Goal: Ask a question

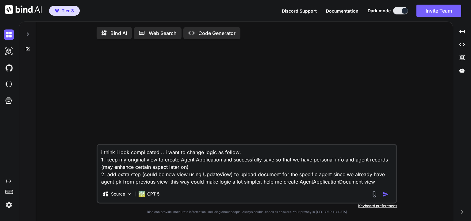
type textarea "x"
drag, startPoint x: 378, startPoint y: 181, endPoint x: 360, endPoint y: 198, distance: 24.3
click at [360, 198] on div "i think i look complicated .. i want to change logic as follow: 1. keep my orig…" at bounding box center [247, 173] width 300 height 59
type textarea "i think i look complicated .. i want to change logic as follow: 1. keep my orig…"
type textarea "x"
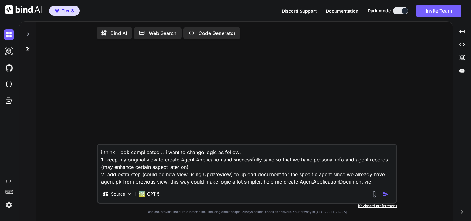
drag, startPoint x: 375, startPoint y: 183, endPoint x: 86, endPoint y: 150, distance: 290.7
click at [86, 150] on div "i think i look complicated .. i want to change logic as follow: 1. keep my orig…" at bounding box center [246, 132] width 411 height 177
type textarea "x"
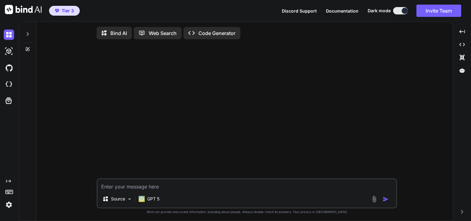
click at [85, 148] on div "Source GPT 5 Created with Bind Always check its answers. Privacy in Bind Bind c…" at bounding box center [246, 132] width 411 height 177
click at [462, 70] on icon at bounding box center [462, 70] width 6 height 6
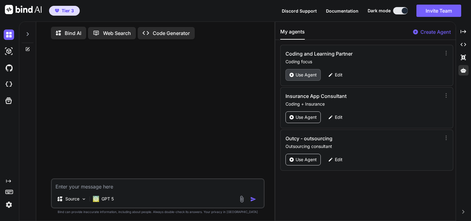
click at [308, 77] on p "Use Agent" at bounding box center [305, 75] width 21 height 6
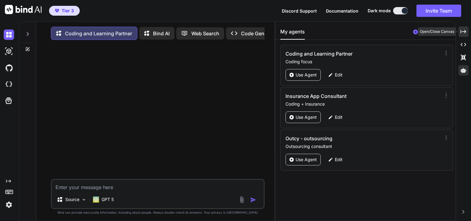
click at [463, 32] on icon "Created with Pixso." at bounding box center [463, 32] width 6 height 6
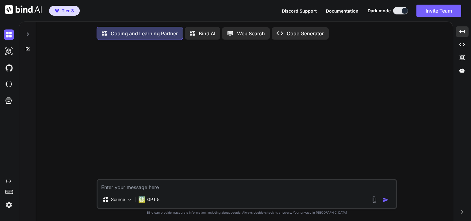
click at [227, 121] on div at bounding box center [247, 112] width 299 height 134
click at [157, 200] on p "GPT 5" at bounding box center [153, 199] width 12 height 6
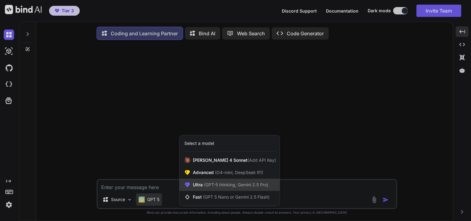
click at [216, 186] on span "(GPT-5 thinking, Gemini 2.5 Pro)" at bounding box center [236, 184] width 66 height 5
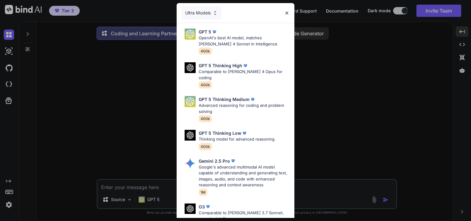
click at [161, 151] on div "Ultra Models GPT 5 OpenAI's best AI model, matches [PERSON_NAME] 4 Sonnet in In…" at bounding box center [235, 110] width 471 height 221
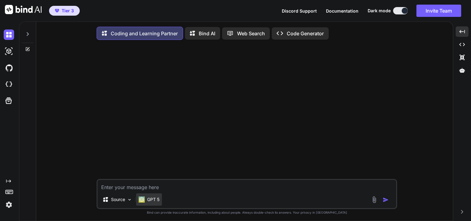
click at [154, 202] on p "GPT 5" at bounding box center [153, 199] width 12 height 6
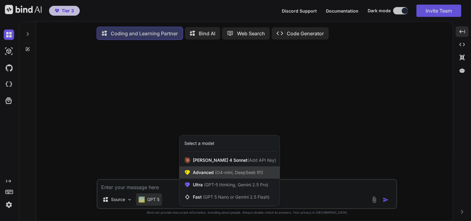
click at [213, 177] on div "Advanced (O4-mini, DeepSeek R1)" at bounding box center [229, 172] width 100 height 12
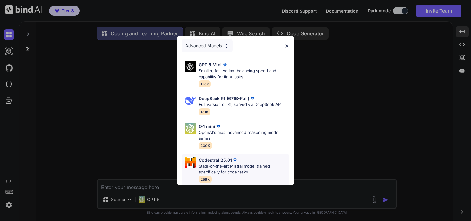
click at [224, 167] on p "State-of-the-art Mistral model trained specifically for code tasks" at bounding box center [244, 169] width 91 height 12
type textarea "x"
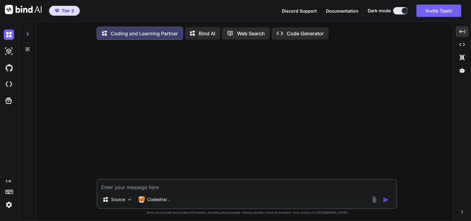
click at [184, 147] on div at bounding box center [247, 112] width 299 height 134
click at [158, 190] on textarea at bounding box center [246, 185] width 298 height 11
paste textarea "lorem Ipsu(DolorsitAmet): '''consec adip elits doeiusmod temp incidid Utlabo ET…"
type textarea "lorem Ipsu(DolorsitAmet): '''consec adip elits doeiusmod temp incidid Utlabo ET…"
type textarea "x"
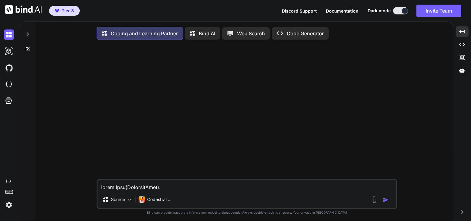
scroll to position [633, 0]
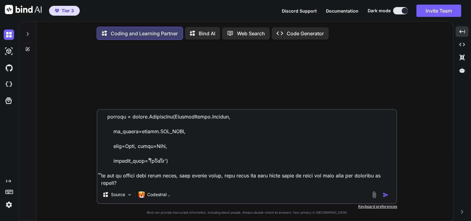
type textarea "lorem Ipsu(DolorsitAmet): '''consec adip elits doeiusmod temp incidid Utlabo ET…"
click at [384, 197] on img "button" at bounding box center [385, 194] width 6 height 6
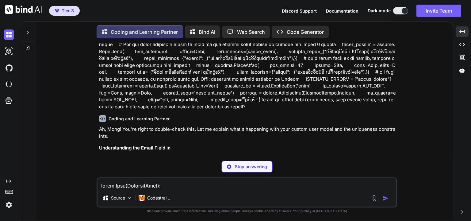
scroll to position [50, 0]
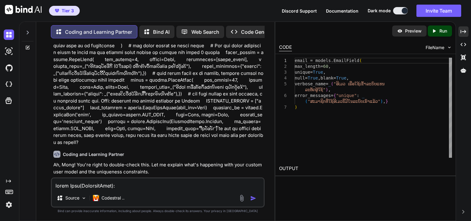
type textarea "x"
click at [460, 32] on icon at bounding box center [463, 31] width 6 height 3
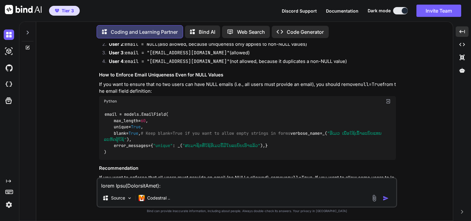
scroll to position [355, 0]
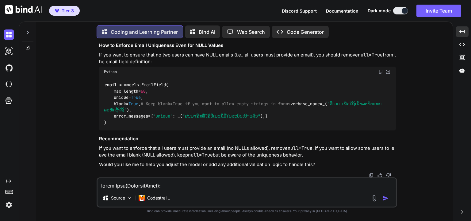
click at [155, 186] on textarea at bounding box center [246, 183] width 298 height 11
type textarea "i"
type textarea "x"
type textarea "i"
type textarea "x"
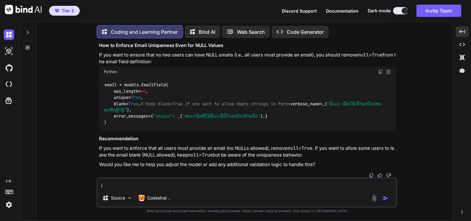
type textarea "i w"
type textarea "x"
type textarea "i wa"
type textarea "x"
type textarea "i wan"
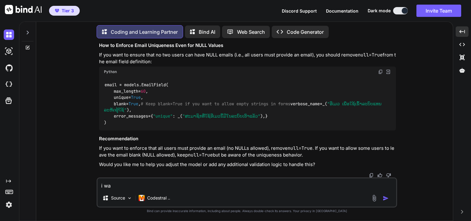
type textarea "x"
type textarea "i want"
type textarea "x"
type textarea "i want"
type textarea "x"
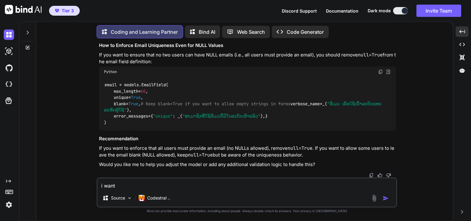
type textarea "i want t"
type textarea "x"
type textarea "i want to"
type textarea "x"
type textarea "i want to"
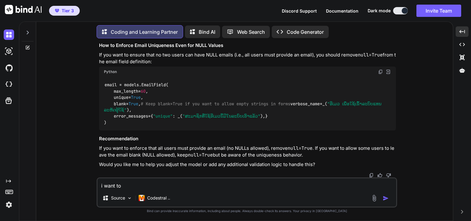
type textarea "x"
type textarea "i want to k"
type textarea "x"
type textarea "i want to"
type textarea "x"
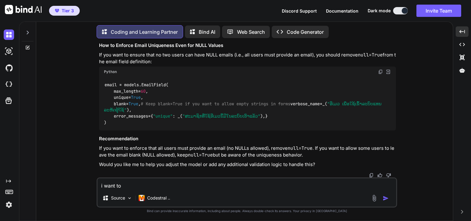
type textarea "i want to m"
type textarea "x"
type textarea "i want to ma"
type textarea "x"
type textarea "i want to mak"
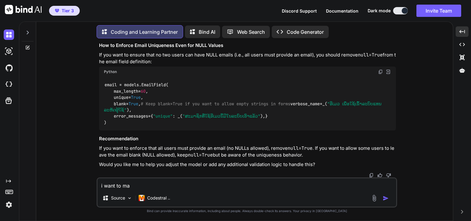
type textarea "x"
type textarea "i want to make"
type textarea "x"
type textarea "i want to make"
type textarea "x"
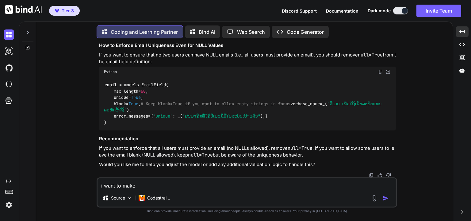
type textarea "i want to make e"
type textarea "x"
type textarea "i want to make em"
type textarea "x"
type textarea "i want to make ema"
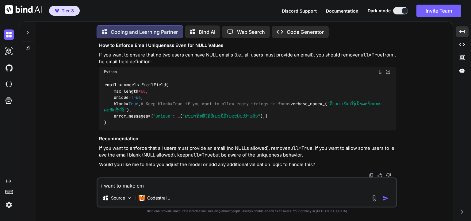
type textarea "x"
type textarea "i want to make emai"
type textarea "x"
type textarea "i want to make email"
type textarea "x"
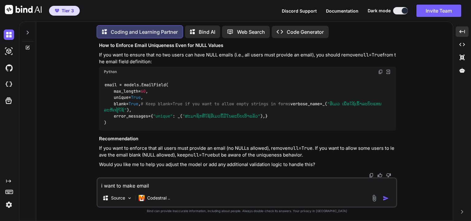
type textarea "i want to make email"
type textarea "x"
type textarea "i want to make email f"
type textarea "x"
type textarea "i want to make email fi"
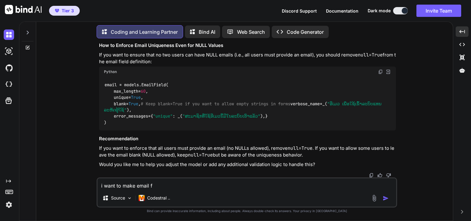
type textarea "x"
type textarea "i want to make email fie"
type textarea "x"
type textarea "i want to make email fiel"
type textarea "x"
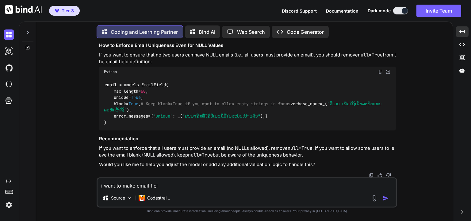
type textarea "i want to make email field"
type textarea "x"
type textarea "i want to make email field"
type textarea "x"
type textarea "i want to make email field a"
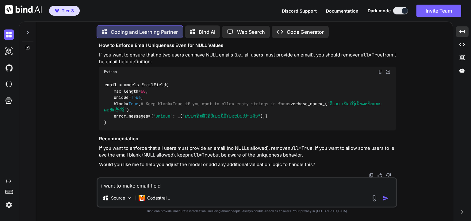
type textarea "x"
type textarea "i want to make email field as"
type textarea "x"
type textarea "i want to make email field as"
type textarea "x"
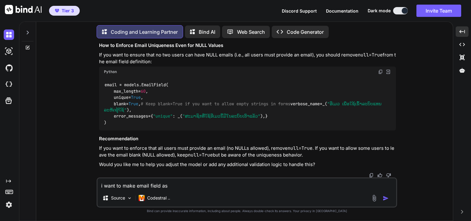
type textarea "i want to make email field as o"
type textarea "x"
type textarea "i want to make email field as op"
type textarea "x"
type textarea "i want to make email field as opt"
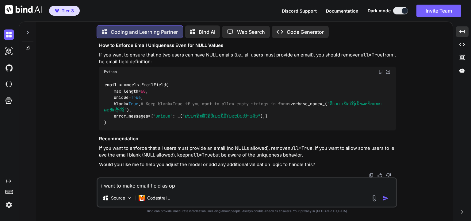
type textarea "x"
type textarea "i want to make email field as opti"
type textarea "x"
type textarea "i want to make email field as optio"
type textarea "x"
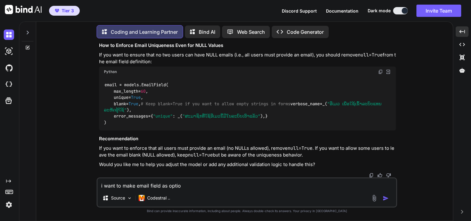
type textarea "i want to make email field as option"
type textarea "x"
type textarea "i want to make email field as optiona"
type textarea "x"
type textarea "i want to make email field as optional"
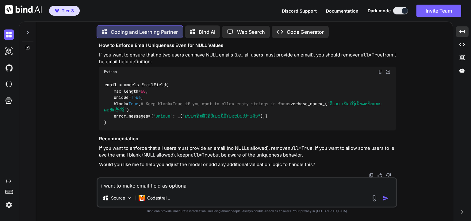
type textarea "x"
type textarea "i want to make email field as optional"
type textarea "x"
type textarea "i want to make email field as optional a"
type textarea "x"
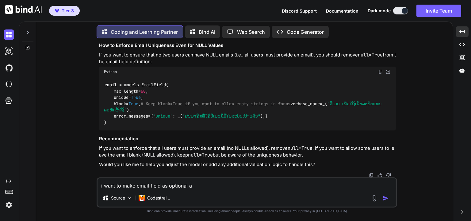
type textarea "i want to make email field as optional as"
type textarea "x"
type textarea "i want to make email field as optional as"
type textarea "x"
type textarea "i want to make email field as optional as s"
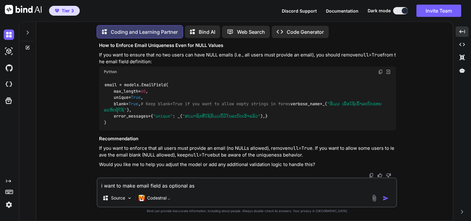
type textarea "x"
type textarea "i want to make email field as optional as so"
type textarea "x"
type textarea "i want to make email field as optional as som"
type textarea "x"
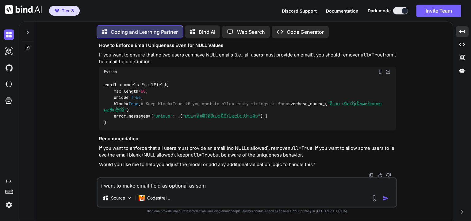
type textarea "i want to make email field as optional as some"
type textarea "x"
type textarea "i want to make email field as optional as some"
type textarea "x"
type textarea "i want to make email field as optional as some s"
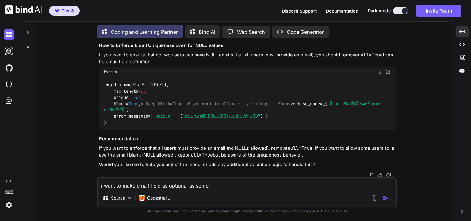
type textarea "x"
type textarea "i want to make email field as optional as some su"
type textarea "x"
type textarea "i want to make email field as optional as some sue"
type textarea "x"
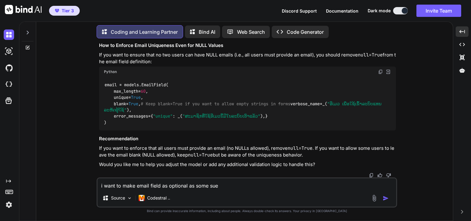
type textarea "i want to make email field as optional as some [PERSON_NAME]"
type textarea "x"
type textarea "i want to make email field as optional as some sue"
type textarea "x"
type textarea "i want to make email field as optional as some su"
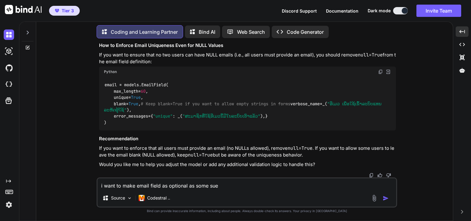
type textarea "x"
type textarea "i want to make email field as optional as some s"
type textarea "x"
type textarea "i want to make email field as optional as some"
type textarea "x"
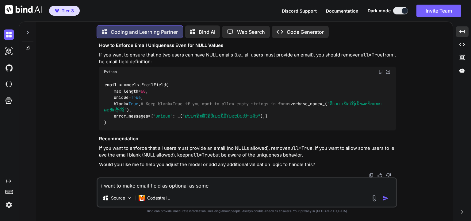
type textarea "i want to make email field as optional as some u"
type textarea "x"
type textarea "i want to make email field as optional as some us"
type textarea "x"
type textarea "i want to make email field as optional as some use"
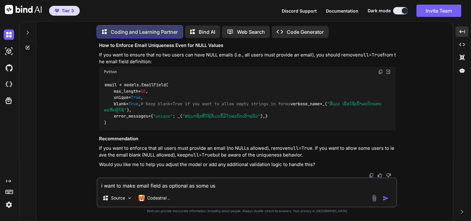
type textarea "x"
type textarea "i want to make email field as optional as some user"
type textarea "x"
type textarea "i want to make email field as optional as some users"
type textarea "x"
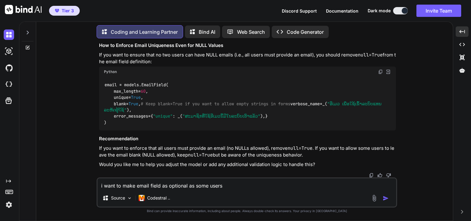
type textarea "i want to make email field as optional as some users"
type textarea "x"
type textarea "i want to make email field as optional as some users m"
type textarea "x"
type textarea "i want to make email field as optional as some users ma"
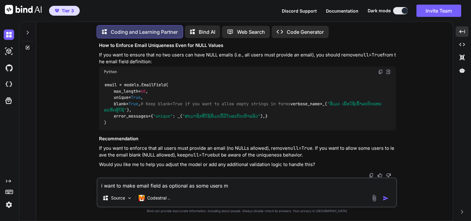
type textarea "x"
type textarea "i want to make email field as optional as some users may"
type textarea "x"
type textarea "i want to make email field as optional as some users may"
type textarea "x"
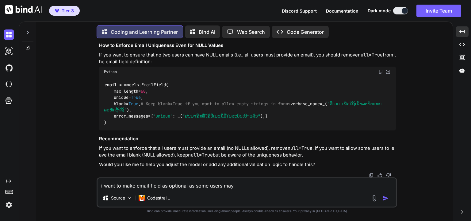
type textarea "i want to make email field as optional as some users may n"
type textarea "x"
type textarea "i want to make email field as optional as some users may no"
type textarea "x"
type textarea "i want to make email field as optional as some users may not"
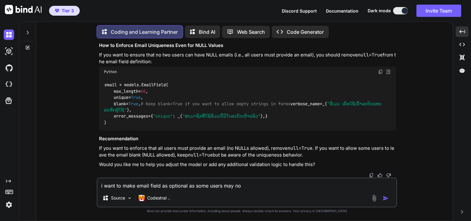
type textarea "x"
type textarea "i want to make email field as optional as some users may not"
type textarea "x"
type textarea "i want to make email field as optional as some users may not h"
type textarea "x"
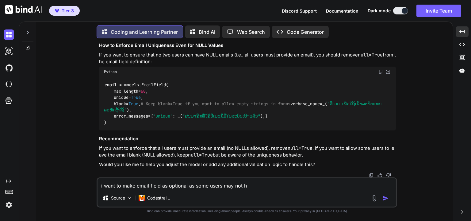
type textarea "i want to make email field as optional as some users may not ha"
type textarea "x"
type textarea "i want to make email field as optional as some users may not hav"
type textarea "x"
type textarea "i want to make email field as optional as some users may not have"
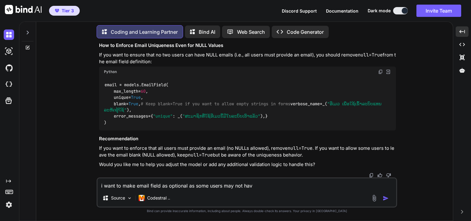
type textarea "x"
type textarea "i want to make email field as optional as some users may not have"
type textarea "x"
type textarea "i want to make email field as optional as some users may not have e"
type textarea "x"
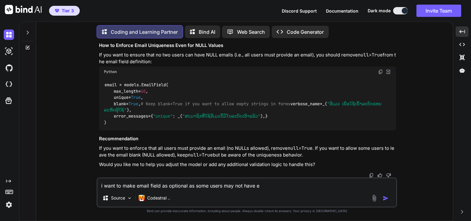
type textarea "i want to make email field as optional as some users may not have em"
type textarea "x"
type textarea "i want to make email field as optional as some users may not have ema"
type textarea "x"
type textarea "i want to make email field as optional as some users may not have emai"
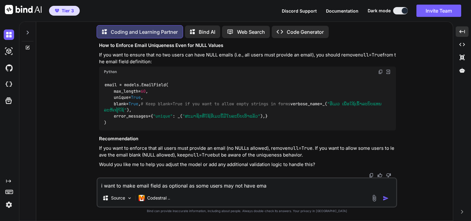
type textarea "x"
type textarea "i want to make email field as optional as some users may not have email"
type textarea "x"
type textarea "i want to make email field as optional as some users may not have email"
type textarea "x"
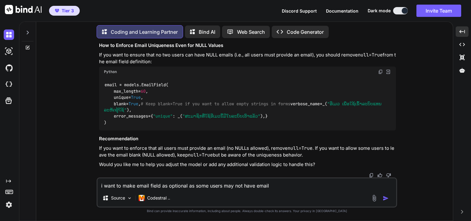
type textarea "i want to make email field as optional as some users may not have email"
type textarea "x"
type textarea "i want to make email field as optional as some users may not have email"
type textarea "x"
type textarea "i want to make email field as optional as some users may not have email i"
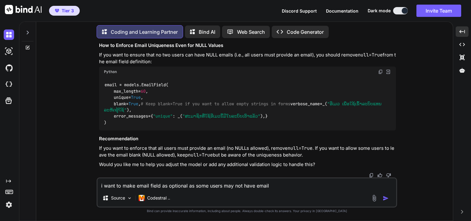
type textarea "x"
type textarea "i want to make email field as optional as some users may not have email in"
type textarea "x"
type textarea "i want to make email field as optional as some users may not have email in"
type textarea "x"
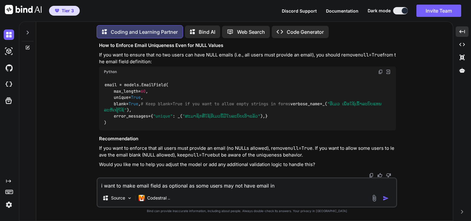
type textarea "i want to make email field as optional as some users may not have email in m"
type textarea "x"
type textarea "i want to make email field as optional as some users may not have email in my"
type textarea "x"
type textarea "i want to make email field as optional as some users may not have email in my"
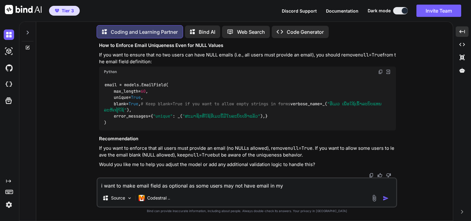
type textarea "x"
type textarea "i want to make email field as optional as some users may not have email in my a"
type textarea "x"
type textarea "i want to make email field as optional as some users may not have email in my ar"
type textarea "x"
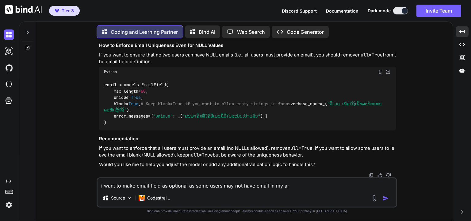
type textarea "i want to make email field as optional as some users may not have email in my a…"
type textarea "x"
type textarea "i want to make email field as optional as some users may not have email in my a…"
type textarea "x"
type textarea "i want to make email field as optional as some users may not have email in my a…"
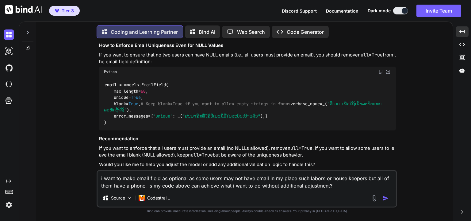
click at [384, 198] on img "button" at bounding box center [385, 198] width 6 height 6
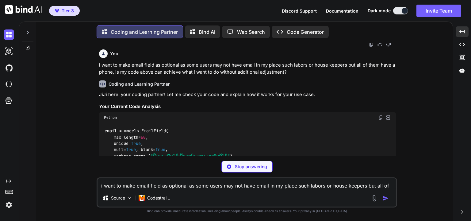
scroll to position [582, 0]
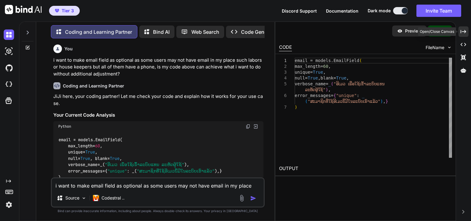
click at [464, 33] on icon "Created with Pixso." at bounding box center [463, 32] width 6 height 6
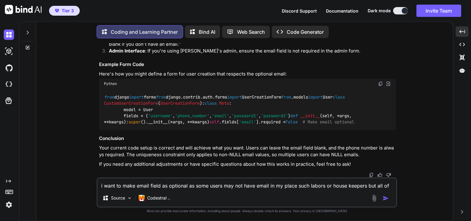
scroll to position [817, 0]
click at [150, 188] on textarea "i want to make email field as optional as some users may not have email in my p…" at bounding box center [246, 183] width 298 height 11
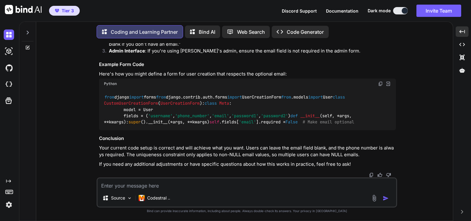
paste textarea "lorem IpsumDolo(sitame.Conse): ''' aັelົsedd''' eiusm Temp: incidid_utla = "Etd…"
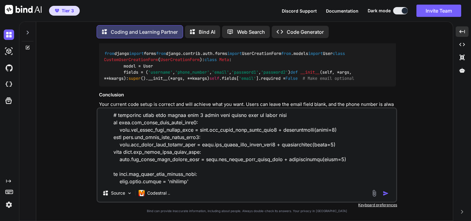
scroll to position [281, 0]
drag, startPoint x: 199, startPoint y: 183, endPoint x: 112, endPoint y: 175, distance: 87.7
click at [112, 175] on textarea at bounding box center [246, 146] width 298 height 76
click at [198, 181] on textarea at bounding box center [246, 146] width 298 height 76
paste textarea "if [DOMAIN_NAME]_agent_card_cancel_date: self.agent.status = 'canceled'"
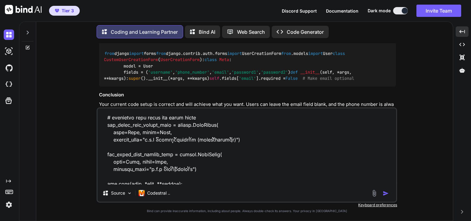
scroll to position [192, 0]
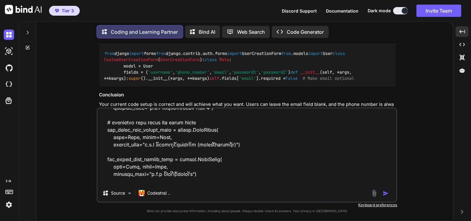
click at [143, 130] on textarea at bounding box center [246, 146] width 298 height 76
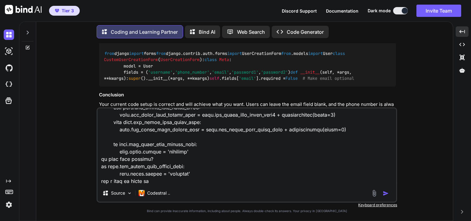
scroll to position [310, 0]
click at [191, 178] on textarea at bounding box center [246, 146] width 298 height 76
paste textarea "gov_agent_card_expire_date"
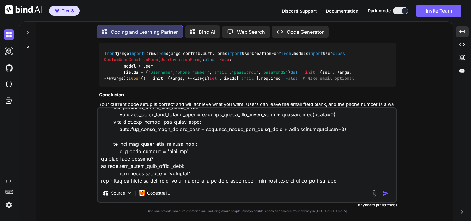
click at [387, 194] on img "button" at bounding box center [385, 193] width 6 height 6
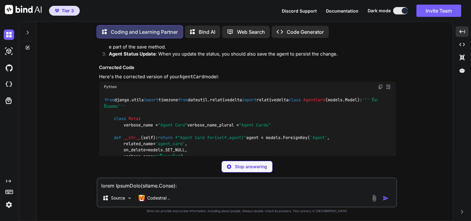
scroll to position [1254, 0]
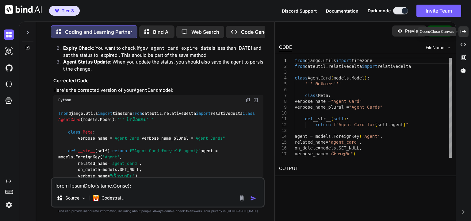
click at [462, 31] on icon "Created with Pixso." at bounding box center [463, 32] width 6 height 6
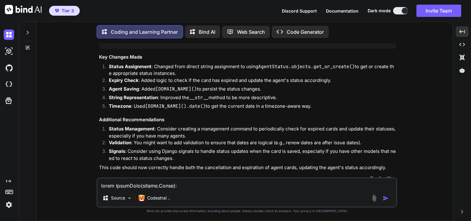
scroll to position [1422, 0]
drag, startPoint x: 134, startPoint y: 134, endPoint x: 175, endPoint y: 134, distance: 41.7
copy code "self .[DOMAIN_NAME]()"
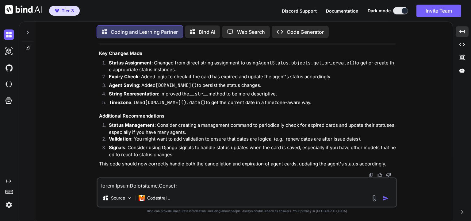
scroll to position [1481, 0]
click at [153, 185] on textarea at bounding box center [246, 183] width 298 height 11
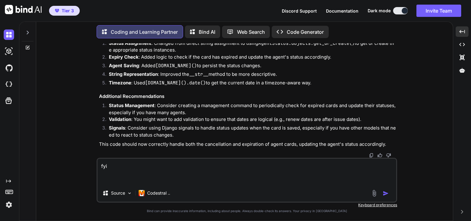
paste textarea "STATUS_CHOICES = [ ('apply', 'ສະໝັກຕົວແທນ'), ('active', 'ເປັນຕົວແທນ'), ('expire…"
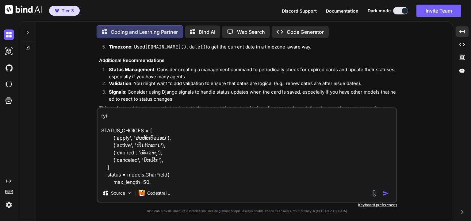
scroll to position [23, 0]
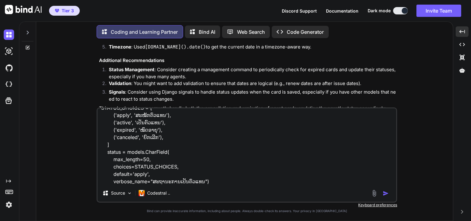
click at [388, 192] on img "button" at bounding box center [385, 193] width 6 height 6
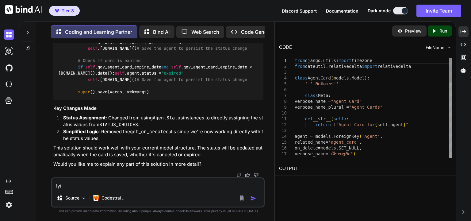
scroll to position [2315, 0]
click at [464, 33] on icon "Created with Pixso." at bounding box center [463, 32] width 6 height 6
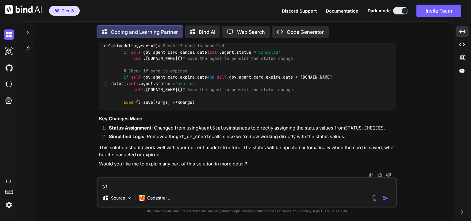
scroll to position [2080, 0]
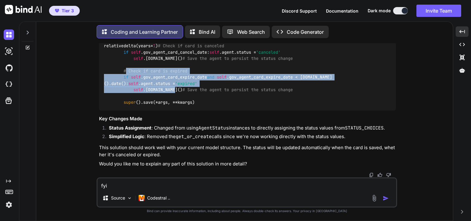
drag, startPoint x: 126, startPoint y: 115, endPoint x: 177, endPoint y: 132, distance: 54.4
drag, startPoint x: 167, startPoint y: 127, endPoint x: 150, endPoint y: 124, distance: 17.7
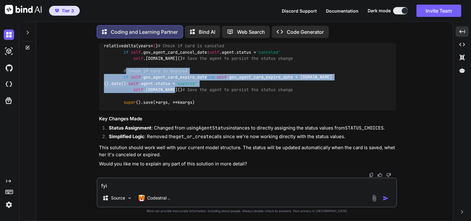
drag, startPoint x: 177, startPoint y: 134, endPoint x: 124, endPoint y: 117, distance: 55.3
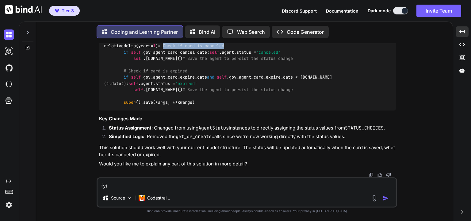
drag, startPoint x: 194, startPoint y: 83, endPoint x: 129, endPoint y: 85, distance: 64.4
copy span "Check if card is canceled"
click at [157, 188] on textarea "fyi STATUS_CHOICES = [ ('apply', 'ສະໝັກຕົວແທນ'), ('active', 'ເປັນຕົວແທນ'), ('ex…" at bounding box center [246, 183] width 298 height 11
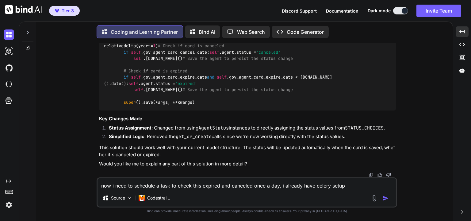
click at [387, 197] on img "button" at bounding box center [385, 198] width 6 height 6
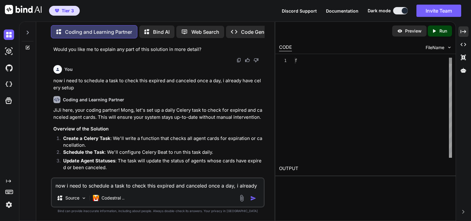
scroll to position [2577, 0]
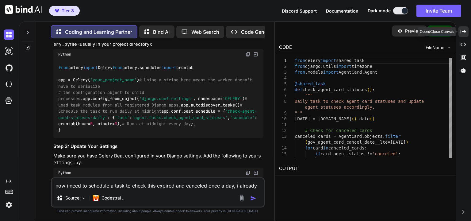
click at [461, 31] on icon "Created with Pixso." at bounding box center [463, 32] width 6 height 6
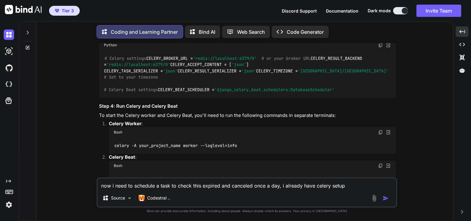
scroll to position [2335, 0]
drag, startPoint x: 195, startPoint y: 110, endPoint x: 103, endPoint y: 96, distance: 92.3
copy code "from celery import shared_task from django.utils import timezone from .models i…"
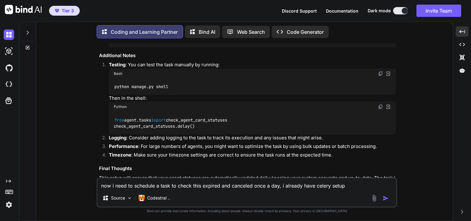
scroll to position [2495, 0]
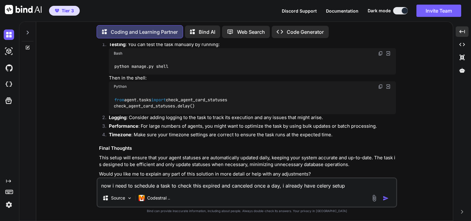
drag, startPoint x: 104, startPoint y: 64, endPoint x: 369, endPoint y: 113, distance: 269.2
copy code "@shared_task def check_agent_card_statuses (): """ Daily task to check agent ca…"
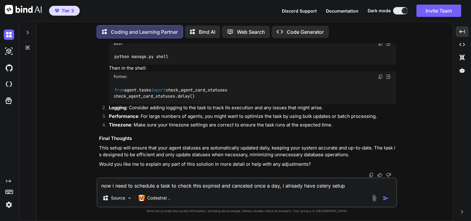
scroll to position [2608, 0]
drag, startPoint x: 104, startPoint y: 131, endPoint x: 109, endPoint y: 142, distance: 12.7
drag, startPoint x: 105, startPoint y: 131, endPoint x: 110, endPoint y: 167, distance: 36.3
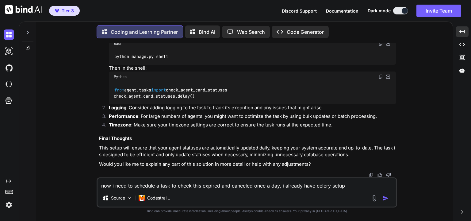
copy code "# Schedule the task to run daily at midnight app.conf.beat_schedule = { 'check-…"
drag, startPoint x: 164, startPoint y: 154, endPoint x: 287, endPoint y: 154, distance: 122.8
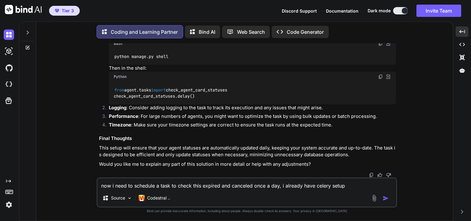
copy span "'django_celery_beat.schedulers:DatabaseScheduler'"
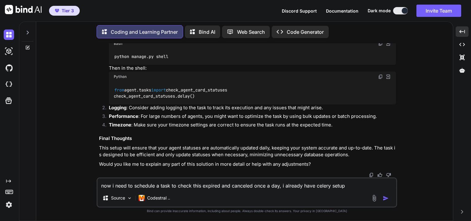
click at [165, 186] on textarea "now i need to schedule a task to check this expired and canceled once a day, i …" at bounding box center [246, 183] width 298 height 11
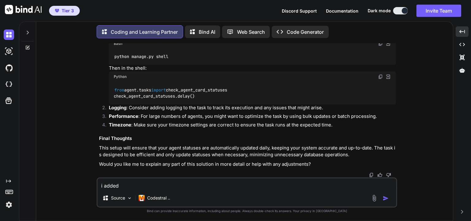
paste textarea "card_in_use = models.BooleanField( default=True, verbose_name="ບັດຍັງໃຊ້ງານບໍ່")"
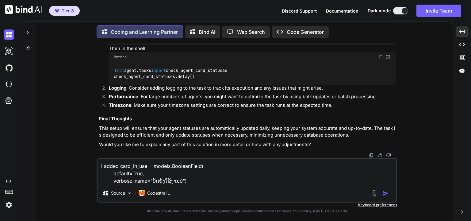
click at [120, 166] on textarea "i added card_in_use = models.BooleanField( default=True, verbose_name="ບັດຍັງໃຊ…" at bounding box center [246, 171] width 298 height 26
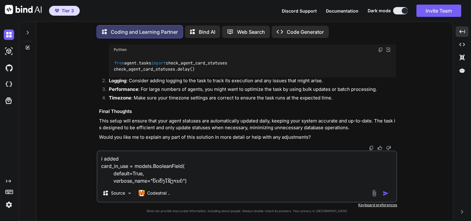
click at [194, 182] on textarea "i added card_in_use = models.BooleanField( default=True, verbose_name="ບັດຍັງໃຊ…" at bounding box center [246, 167] width 298 height 33
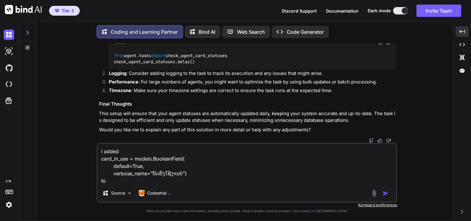
click at [152, 181] on textarea "i added card_in_use = models.BooleanField( default=True, verbose_name="ບັດຍັງໃຊ…" at bounding box center [246, 164] width 298 height 40
paste textarea "AgentCard"
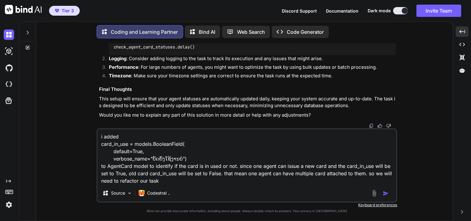
click at [149, 180] on textarea "i added card_in_use = models.BooleanField( default=True, verbose_name="ບັດຍັງໃຊ…" at bounding box center [246, 156] width 298 height 55
paste textarea "check_agent_card_status"
click at [248, 182] on textarea "i added card_in_use = models.BooleanField( default=True, verbose_name="ບັດຍັງໃຊ…" at bounding box center [246, 156] width 298 height 55
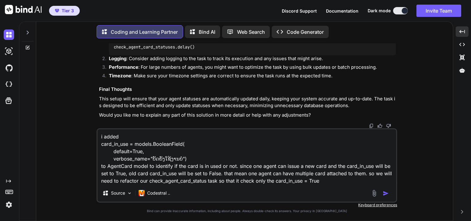
click at [385, 194] on img "button" at bounding box center [385, 193] width 6 height 6
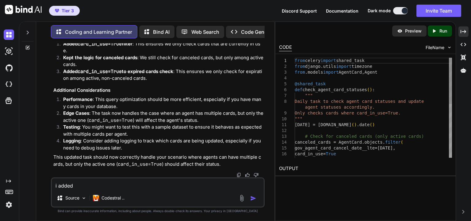
scroll to position [3439, 0]
click at [461, 33] on icon "Created with Pixso." at bounding box center [463, 32] width 6 height 6
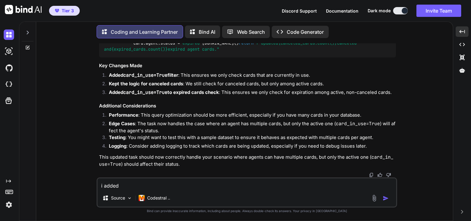
scroll to position [3237, 0]
drag, startPoint x: 119, startPoint y: 115, endPoint x: 116, endPoint y: 107, distance: 8.4
click at [116, 57] on div "from celery import shared_task from django.utils import timezone from .models i…" at bounding box center [247, 6] width 297 height 104
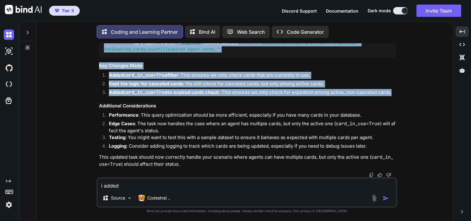
scroll to position [3333, 0]
drag, startPoint x: 114, startPoint y: 91, endPoint x: 370, endPoint y: 122, distance: 257.7
click at [370, 57] on div "from celery import shared_task from django.utils import timezone from .models i…" at bounding box center [247, 6] width 297 height 104
copy code "# Check for canceled cards (only active cards) canceled_cards = AgentCard.objec…"
click at [415, 83] on div "You Coding and Learning Partner Ah, Mong! You're right to double-check this. Le…" at bounding box center [246, 131] width 411 height 177
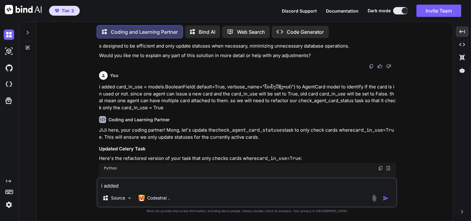
scroll to position [2614, 0]
drag, startPoint x: 199, startPoint y: 56, endPoint x: 104, endPoint y: 57, distance: 94.4
copy code "from celery.schedules import crontab"
click at [405, 98] on div "You Coding and Learning Partner Ah, Mong! You're right to double-check this. Le…" at bounding box center [246, 131] width 411 height 177
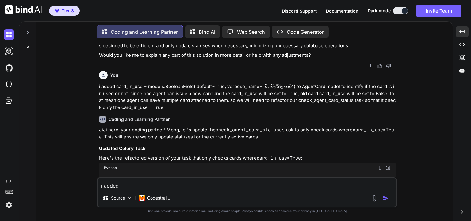
click at [192, 184] on textarea "i added card_in_use = models.BooleanField( default=True, verbose_name="ບັດຍັງໃຊ…" at bounding box center [246, 183] width 298 height 11
paste textarea "[[DATE] 06:42:12,521: INFO/MainProcess] beat: Starting... django-app-insurance-…"
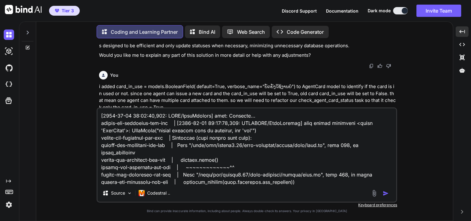
scroll to position [802, 0]
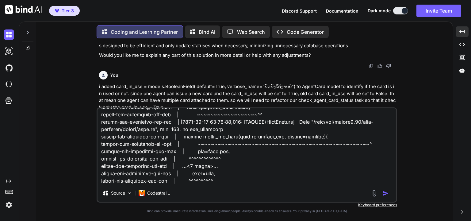
click at [384, 191] on img "button" at bounding box center [385, 193] width 6 height 6
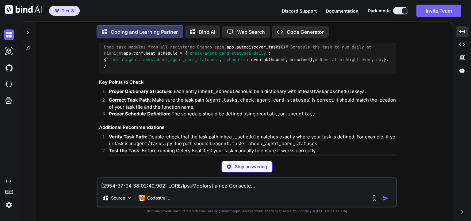
scroll to position [3992, 0]
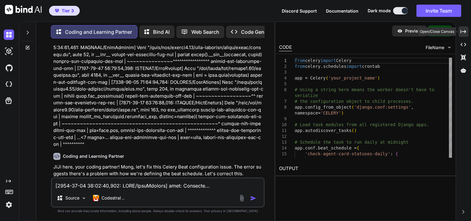
click at [464, 31] on icon at bounding box center [463, 31] width 6 height 3
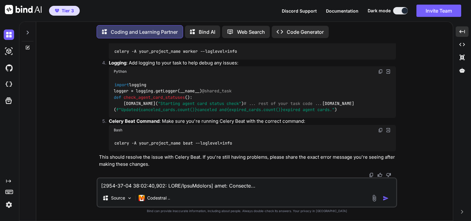
scroll to position [4104, 0]
click at [401, 138] on div "You Coding and Learning Partner Ah, Mong! You're right to double-check this. Le…" at bounding box center [246, 131] width 411 height 177
click at [209, 183] on textarea at bounding box center [246, 183] width 298 height 11
paste textarea "CELERY_BEAT_SCHEDULE"
drag, startPoint x: 159, startPoint y: 116, endPoint x: 102, endPoint y: 115, distance: 57.0
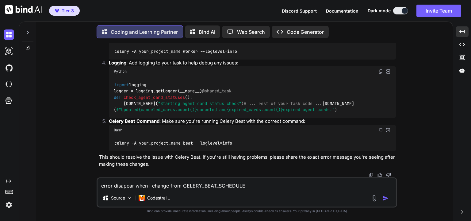
copy code "app.conf.beat_schedule"
click at [183, 186] on textarea "error disapear when i change from CELERY_BEAT_SCHEDULE" at bounding box center [246, 183] width 298 height 11
paste textarea "app.conf.beat_schedule"
click at [313, 185] on textarea "error disapear when i change from app.conf.beat_schedule to CELERY_BEAT_SCHEDULE" at bounding box center [246, 183] width 298 height 11
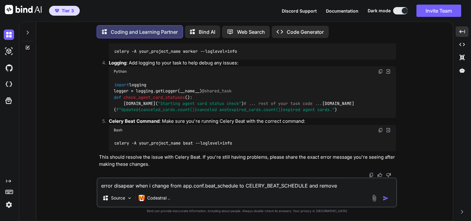
click at [348, 187] on textarea "error disapear when i change from app.conf.beat_schedule to CELERY_BEAT_SCHEDUL…" at bounding box center [246, 183] width 298 height 11
paste textarea "CELERY_BEAT_SCHEDULE = 'django_celery_beat.schedulers:DatabaseScheduler'"
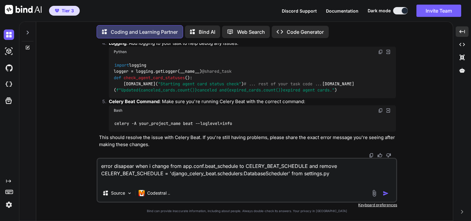
click at [383, 194] on img "button" at bounding box center [385, 193] width 6 height 6
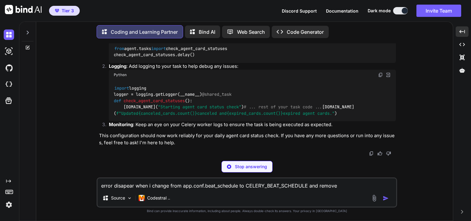
scroll to position [5166, 0]
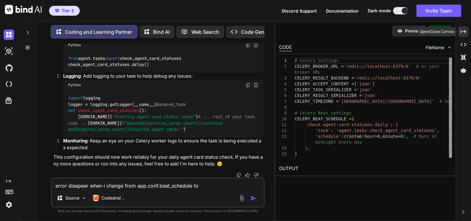
click at [463, 30] on icon "Created with Pixso." at bounding box center [463, 32] width 6 height 6
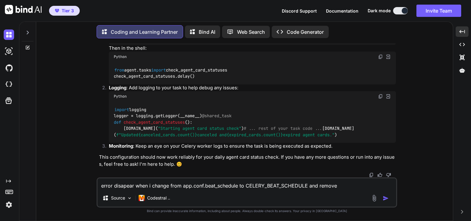
scroll to position [4881, 0]
click at [184, 185] on textarea "error disapear when i change from app.conf.beat_schedule to CELERY_BEAT_SCHEDUL…" at bounding box center [246, 183] width 298 height 11
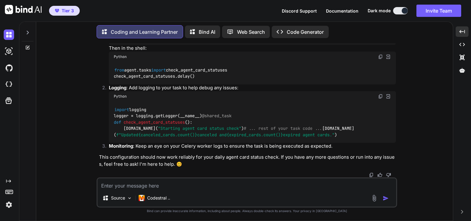
paste textarea "app.autodiscover_tasks(lambda: settings.INSTALLED_APPS) app.autodiscover_tasks()"
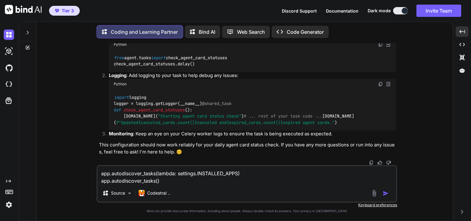
click at [102, 181] on textarea "app.autodiscover_tasks(lambda: settings.INSTALLED_APPS) app.autodiscover_tasks()" at bounding box center [246, 175] width 298 height 18
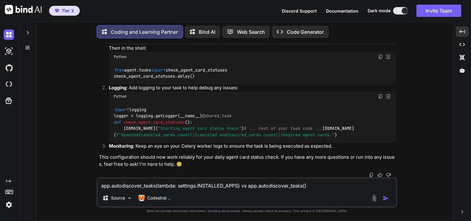
drag, startPoint x: 351, startPoint y: 181, endPoint x: 348, endPoint y: 183, distance: 3.7
click at [349, 183] on textarea "app.autodiscover_tasks(lambda: settings.INSTALLED_APPS) vs app.autodiscover_tas…" at bounding box center [246, 183] width 298 height 11
click at [347, 185] on textarea "app.autodiscover_tasks(lambda: settings.INSTALLED_APPS) vs app.autodiscover_tas…" at bounding box center [246, 183] width 298 height 11
click at [385, 197] on img "button" at bounding box center [385, 198] width 6 height 6
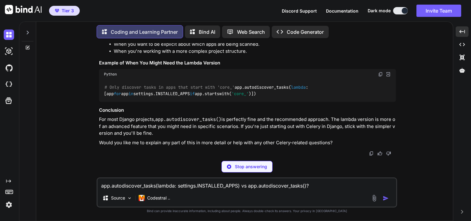
scroll to position [5828, 0]
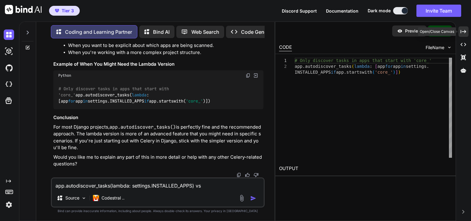
click at [464, 33] on icon "Created with Pixso." at bounding box center [463, 32] width 6 height 6
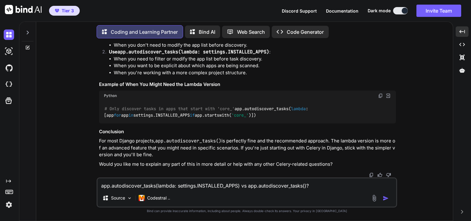
scroll to position [5362, 0]
click at [273, 62] on li "When you need to filter or modify the app list before task discovery." at bounding box center [255, 58] width 282 height 7
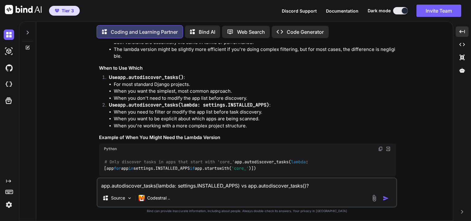
scroll to position [4627, 0]
drag, startPoint x: 124, startPoint y: 122, endPoint x: 184, endPoint y: 120, distance: 60.4
copy li "database-backed scheduler"
click at [180, 189] on textarea "app.autodiscover_tasks(lambda: settings.INSTALLED_APPS) vs app.autodiscover_tas…" at bounding box center [246, 183] width 298 height 11
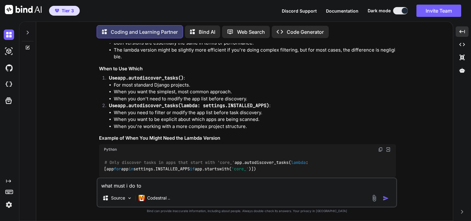
paste textarea "database-backed scheduler"
click at [142, 185] on textarea "what must i do to database-backed scheduler" at bounding box center [246, 183] width 298 height 11
click at [233, 188] on textarea "what must i do to use database-backed scheduler" at bounding box center [246, 183] width 298 height 11
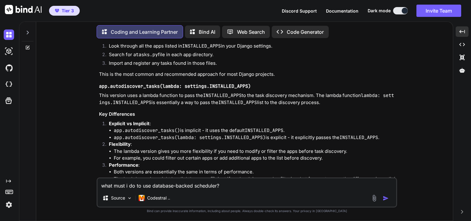
scroll to position [4510, 0]
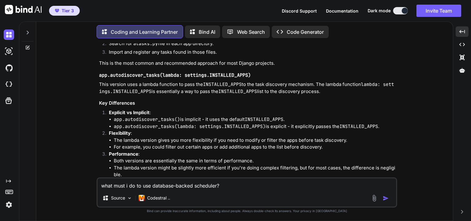
drag, startPoint x: 320, startPoint y: 84, endPoint x: 202, endPoint y: 91, distance: 118.4
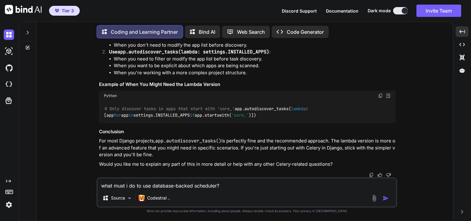
scroll to position [4804, 0]
click at [218, 185] on textarea "what must i do to use database-backed scheduler?" at bounding box center [246, 183] width 298 height 11
click at [218, 186] on textarea "what must i do to use database-backed scheduler?" at bounding box center [246, 183] width 298 height 11
paste textarea "CELERY_BEAT_SCHEDULE = 'django_celery_beat.schedulers:DatabaseScheduler'"
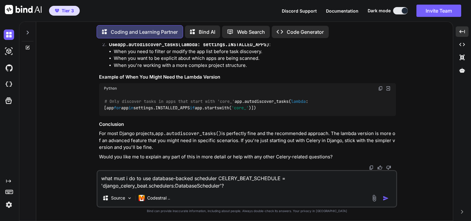
click at [386, 199] on img "button" at bounding box center [385, 198] width 6 height 6
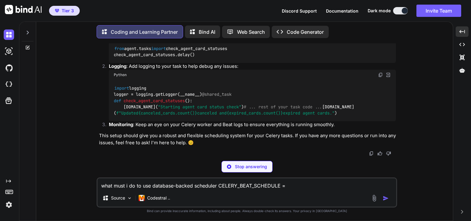
scroll to position [6314, 0]
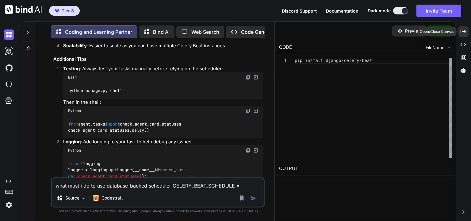
click at [464, 32] on icon at bounding box center [463, 31] width 6 height 3
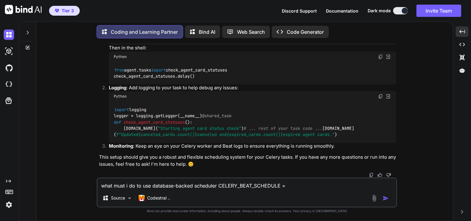
scroll to position [5606, 0]
drag, startPoint x: 180, startPoint y: 88, endPoint x: 135, endPoint y: 87, distance: 45.3
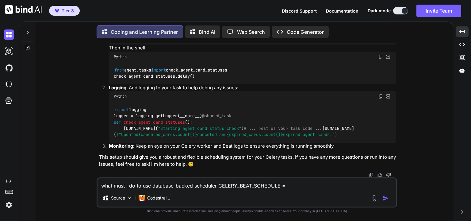
drag, startPoint x: 162, startPoint y: 58, endPoint x: 104, endPoint y: 58, distance: 58.2
drag, startPoint x: 168, startPoint y: 119, endPoint x: 115, endPoint y: 120, distance: 53.3
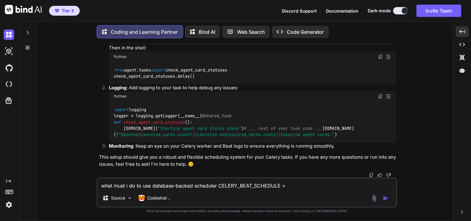
click at [188, 188] on textarea "what must i do to use database-backed scheduler CELERY_BEAT_SCHEDULE = 'django_…" at bounding box center [246, 183] width 298 height 11
paste textarea "'django_celery_beat',"
click at [180, 187] on textarea "django_celery_beat" at bounding box center [246, 183] width 298 height 11
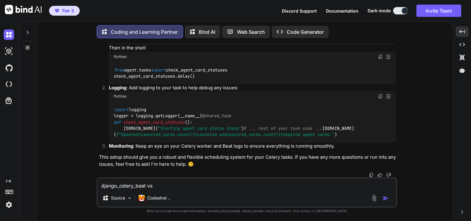
paste textarea "django-celery-results"
click at [385, 198] on img "button" at bounding box center [385, 198] width 6 height 6
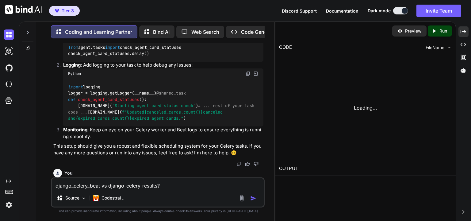
scroll to position [7180, 0]
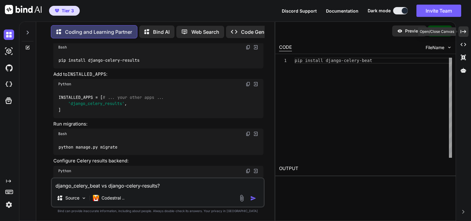
click at [464, 33] on icon at bounding box center [463, 31] width 6 height 3
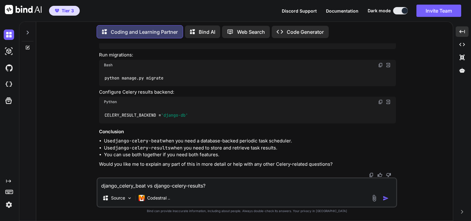
scroll to position [7105, 0]
click at [414, 159] on div "You Coding and Learning Partner Ah, Mong! You're right to double-check this. Le…" at bounding box center [246, 131] width 411 height 177
click at [187, 183] on textarea "django_celery_beat vs django-celery-results?" at bounding box center [246, 183] width 298 height 11
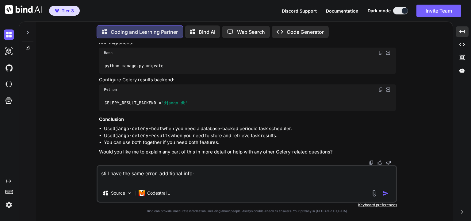
click at [185, 180] on textarea "still have the same error. additional info:" at bounding box center [246, 175] width 298 height 18
paste textarea "CELERY_BROKER_URL = 'redis://redis-insurance-lao-gov:6379/0' # user redis docke…"
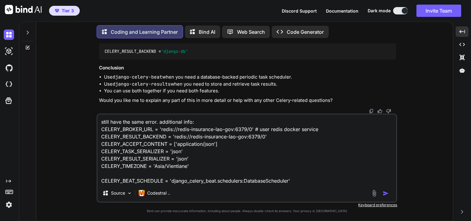
click at [384, 194] on img "button" at bounding box center [385, 193] width 6 height 6
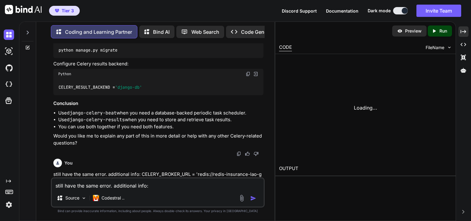
scroll to position [8099, 0]
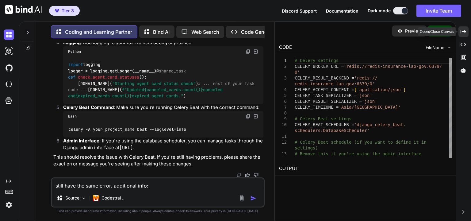
click at [462, 31] on icon "Created with Pixso." at bounding box center [463, 32] width 6 height 6
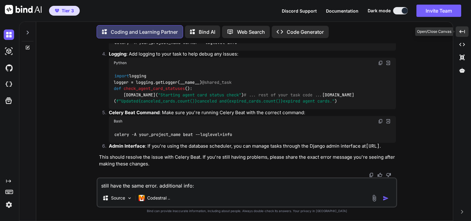
scroll to position [7277, 0]
